Goal: Transaction & Acquisition: Book appointment/travel/reservation

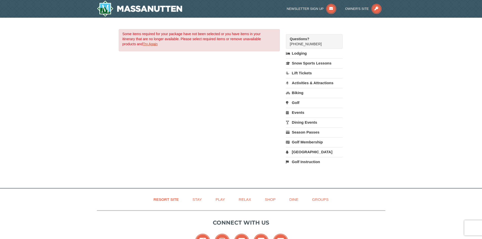
click at [156, 45] on link "Try Again" at bounding box center [150, 44] width 15 height 4
click at [316, 41] on div "Questions?" at bounding box center [312, 38] width 44 height 5
